Goal: Task Accomplishment & Management: Complete application form

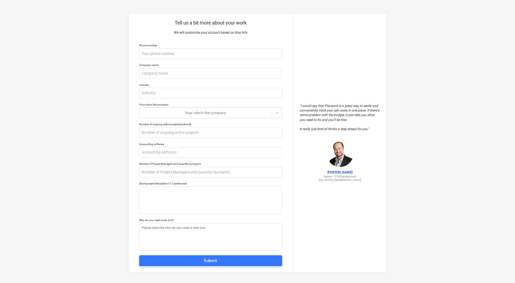
click at [398, 90] on div "Tell us a bit more about your work We will customize your account based on that…" at bounding box center [257, 142] width 515 height 285
click at [231, 20] on p "Tell us a bit more about your work" at bounding box center [210, 23] width 143 height 6
click at [278, 33] on p "We will customize your account based on that info" at bounding box center [210, 32] width 143 height 5
